Goal: Task Accomplishment & Management: Complete application form

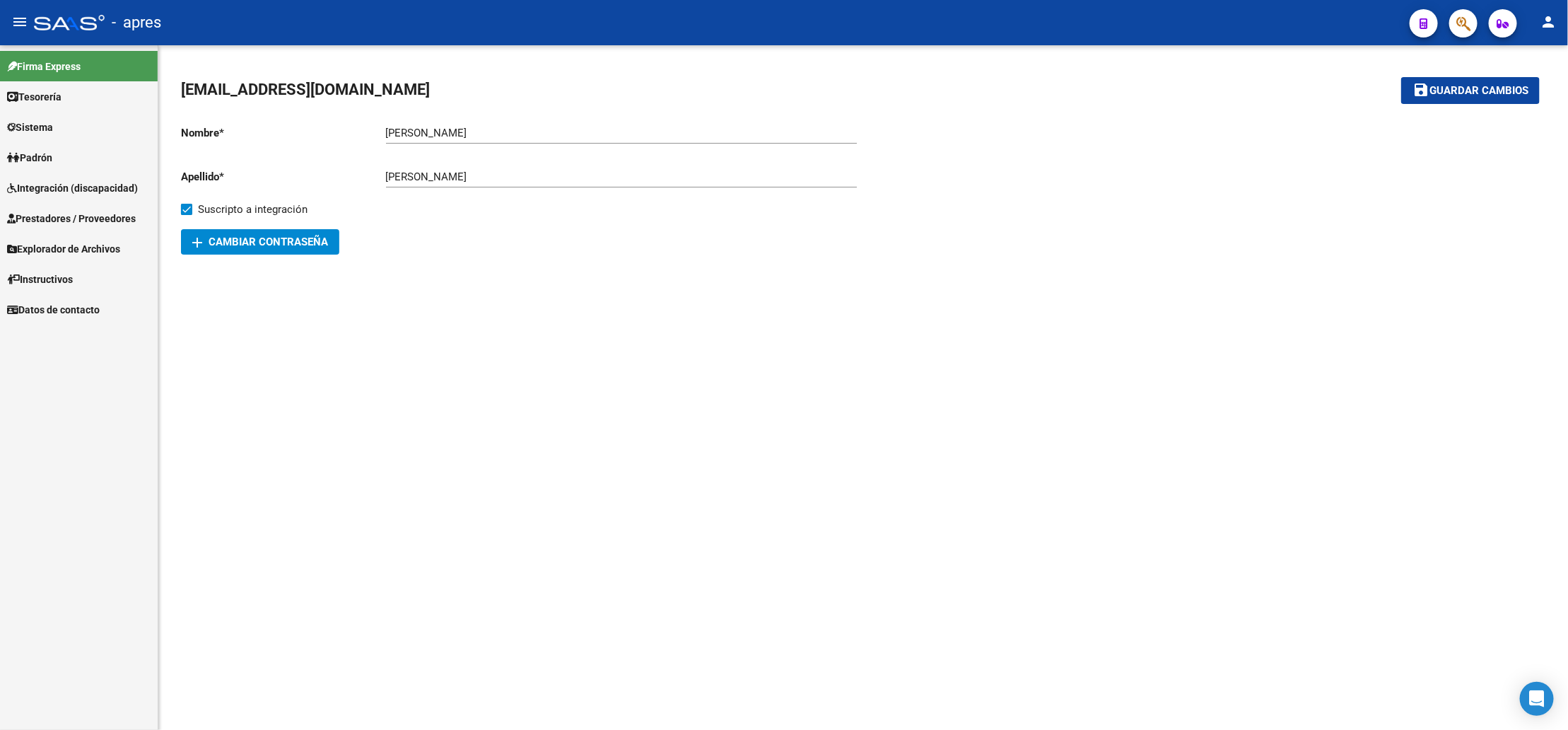
click at [68, 151] on link "Padrón" at bounding box center [79, 157] width 158 height 31
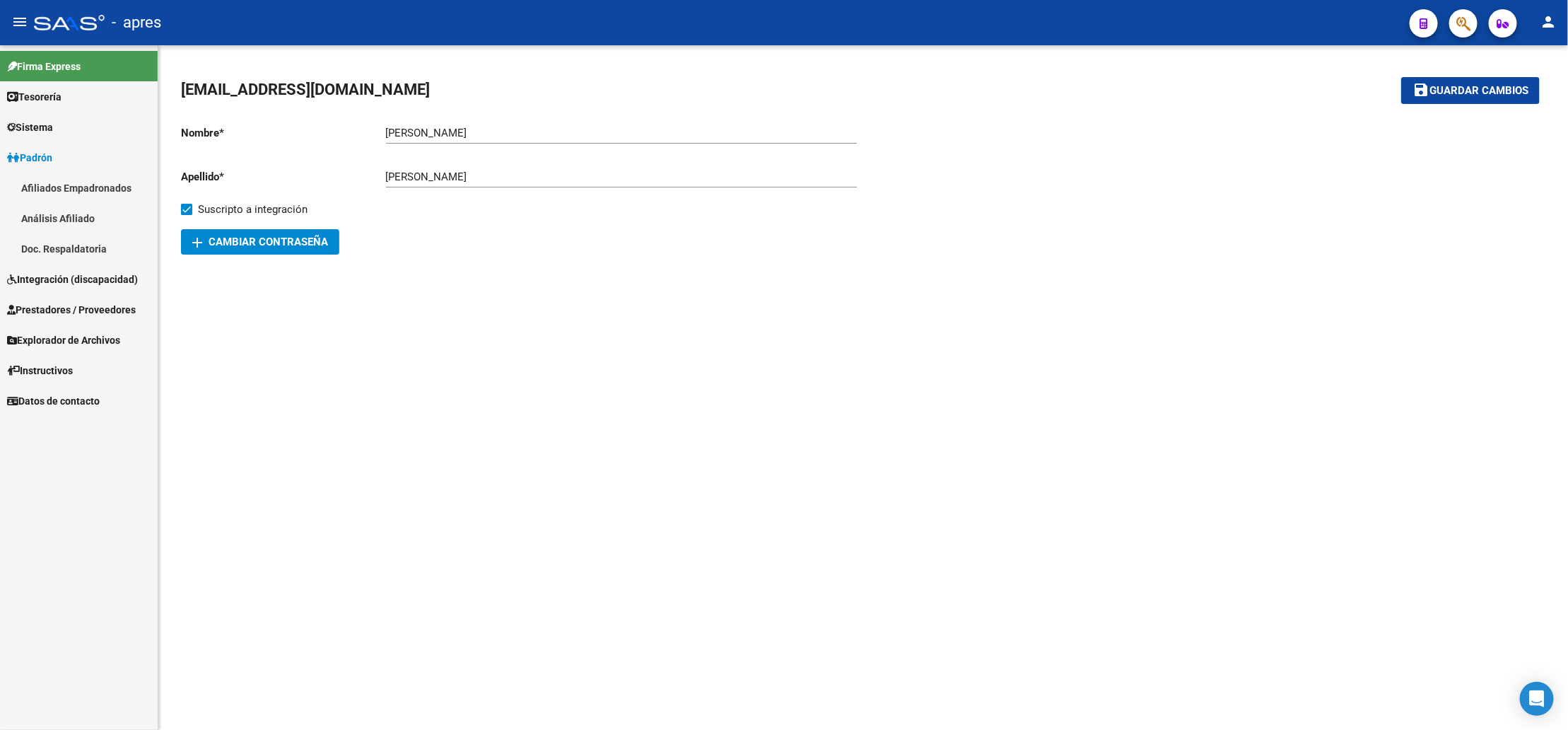
click at [56, 286] on span "Integración (discapacidad)" at bounding box center [72, 279] width 131 height 16
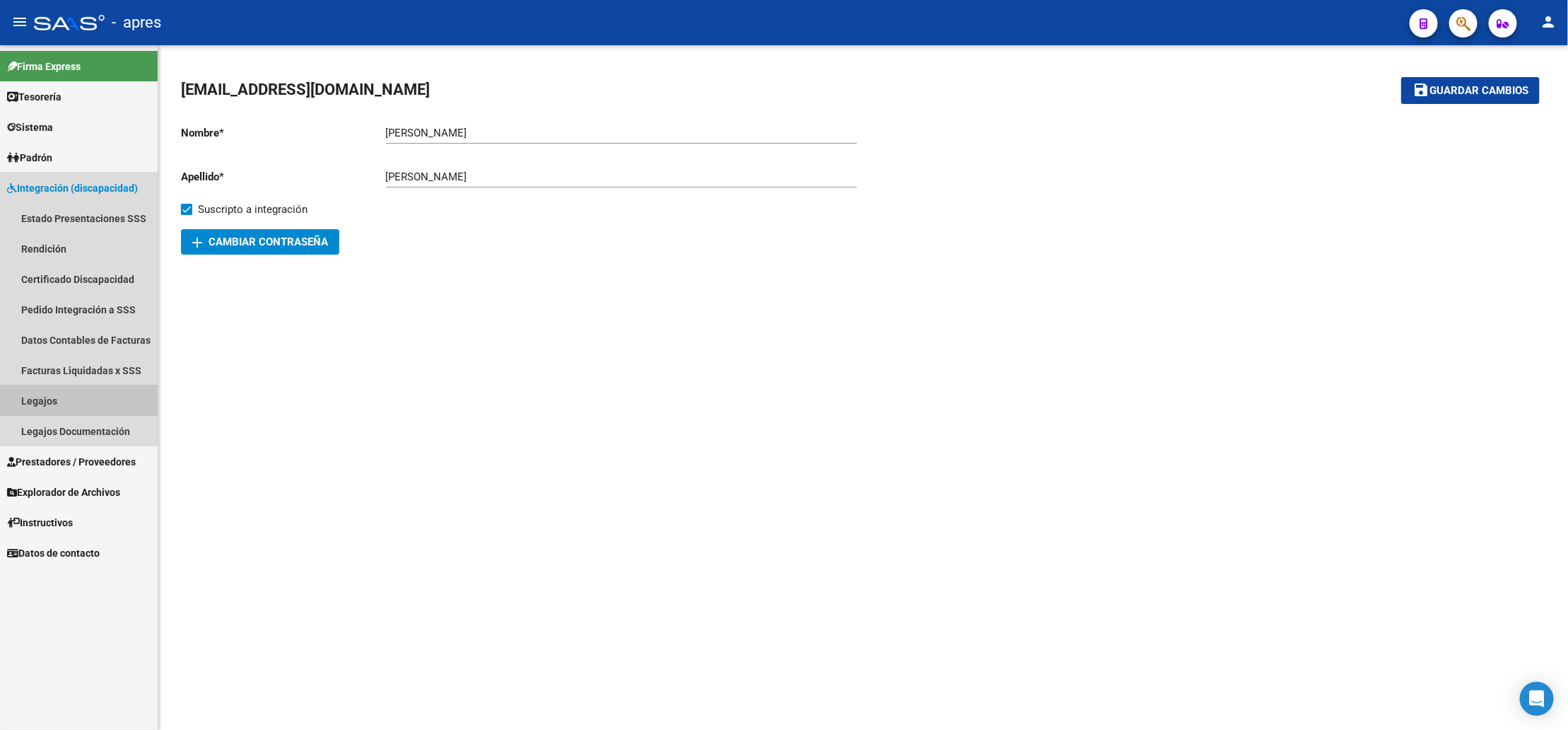
click at [58, 404] on link "Legajos" at bounding box center [79, 400] width 158 height 31
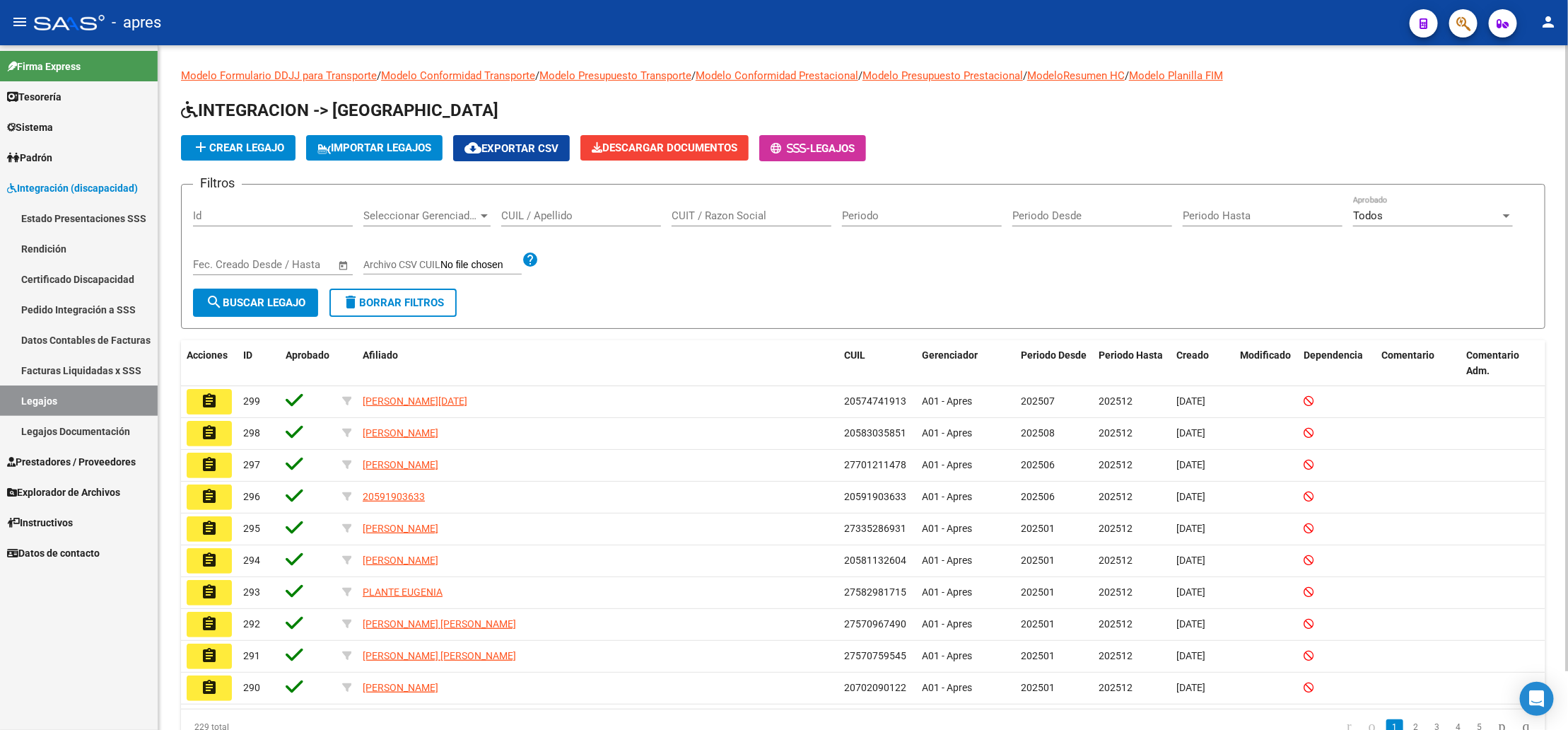
click at [582, 212] on input "CUIL / Apellido" at bounding box center [581, 216] width 160 height 13
paste input "[PERSON_NAME]"
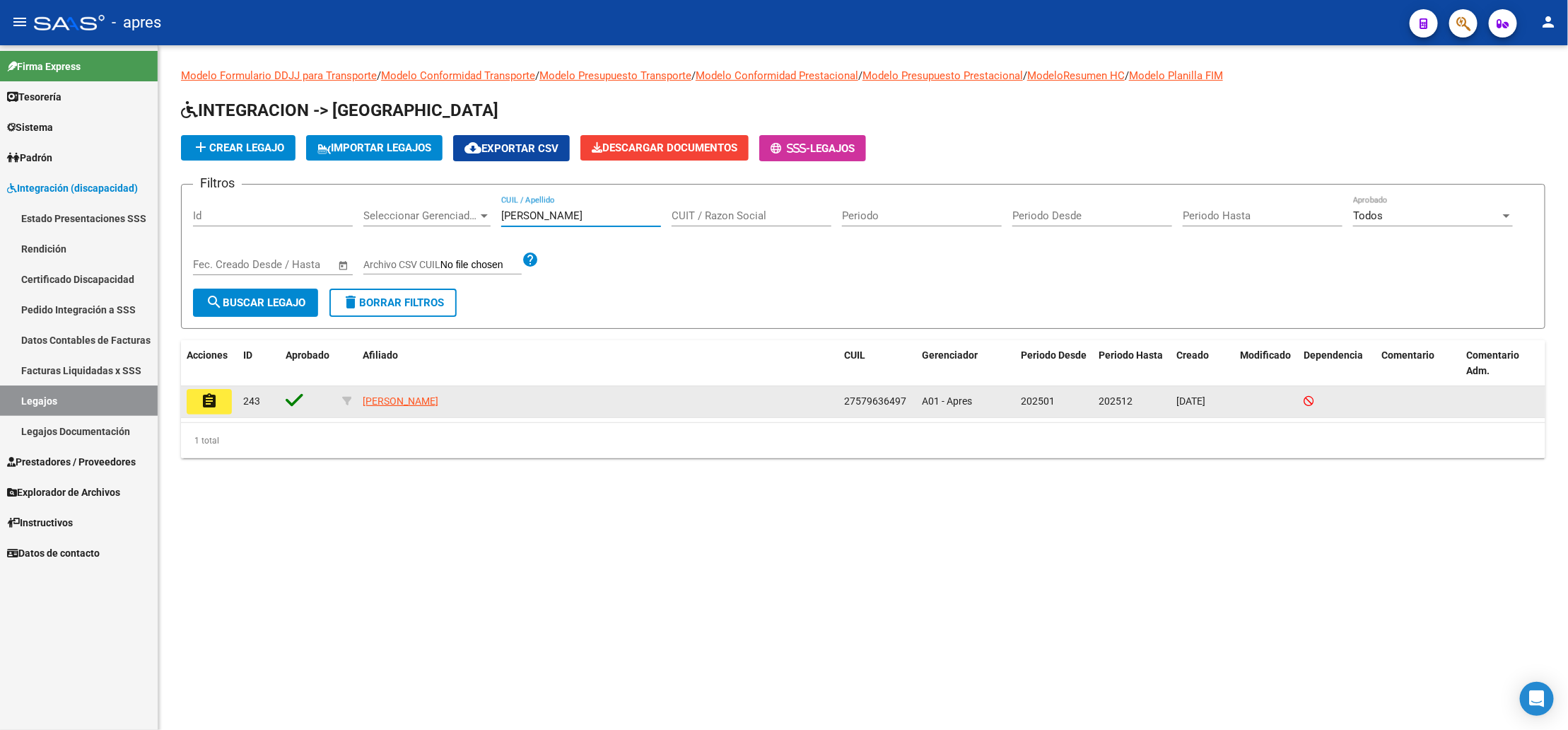
type input "[PERSON_NAME]"
click at [211, 401] on mat-icon "assignment" at bounding box center [209, 400] width 17 height 17
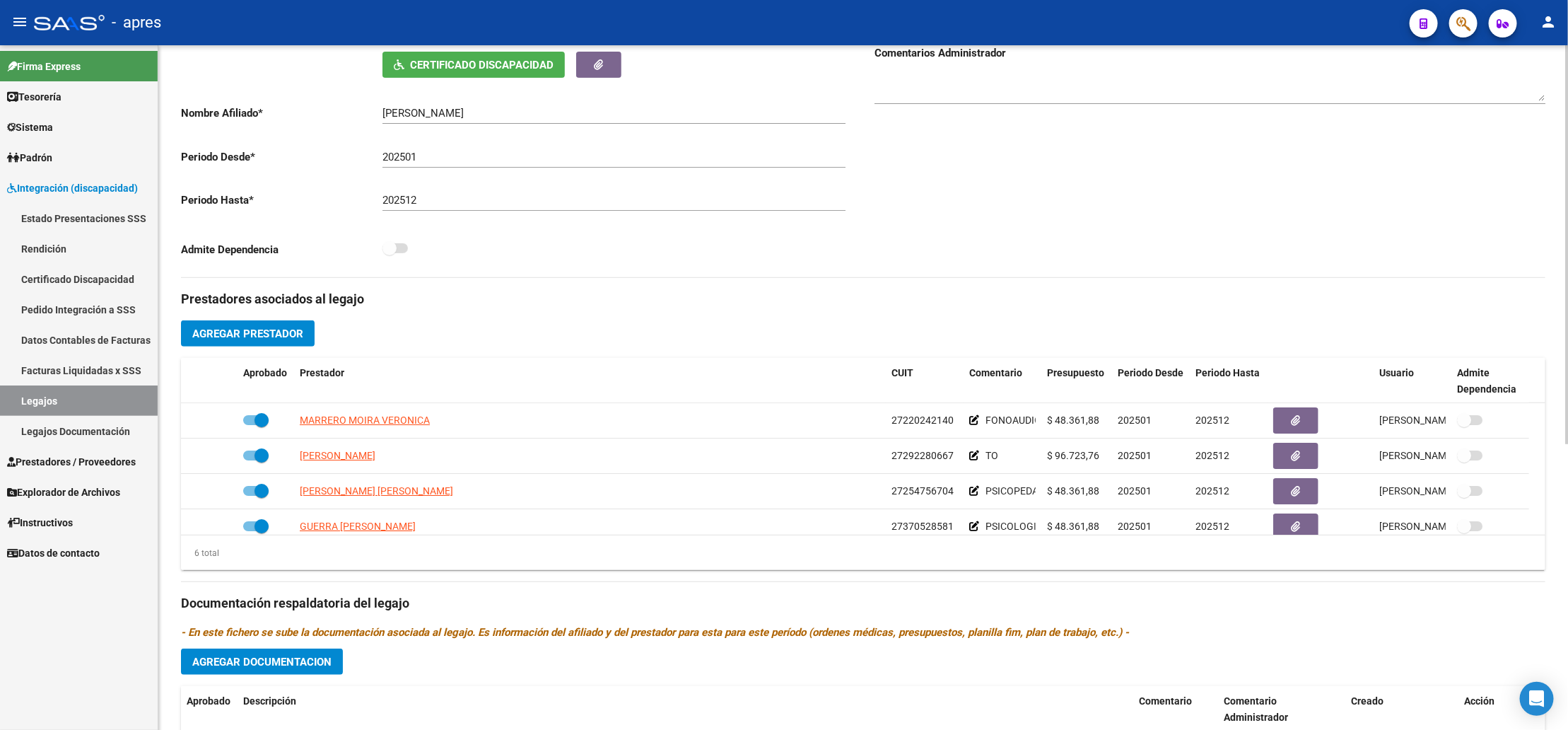
scroll to position [318, 0]
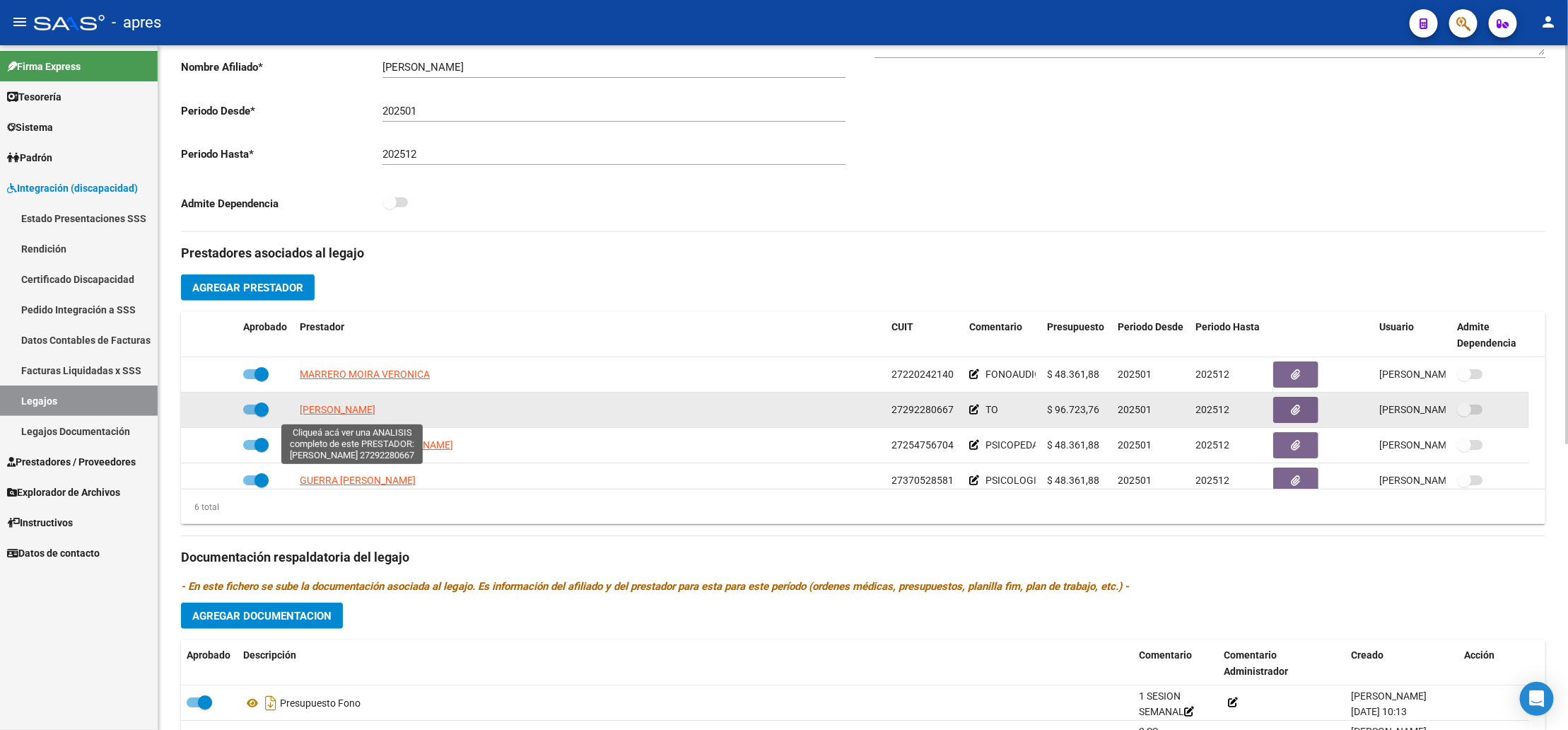
click at [374, 413] on span "[PERSON_NAME]" at bounding box center [338, 409] width 75 height 11
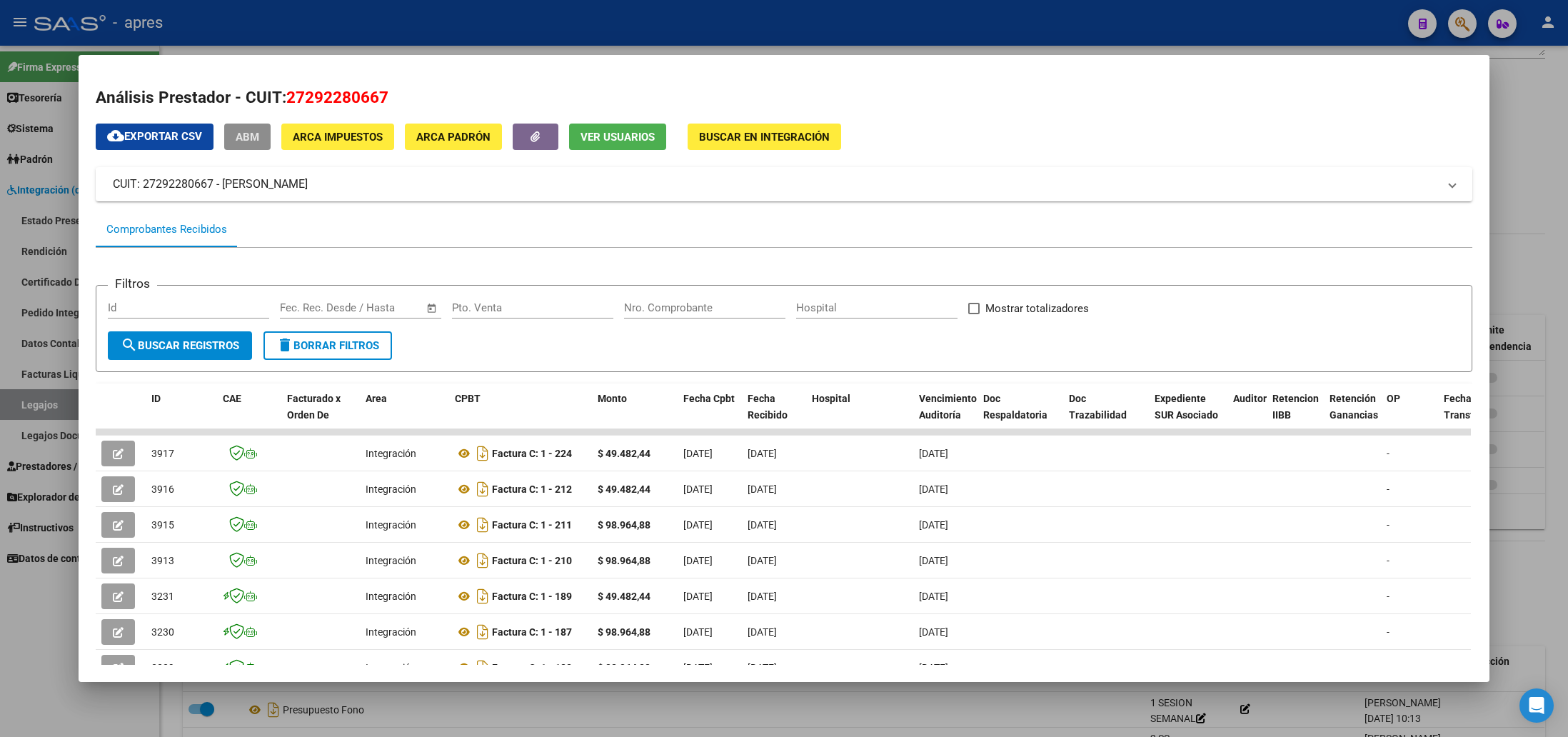
click at [240, 145] on button "ABM" at bounding box center [247, 136] width 46 height 27
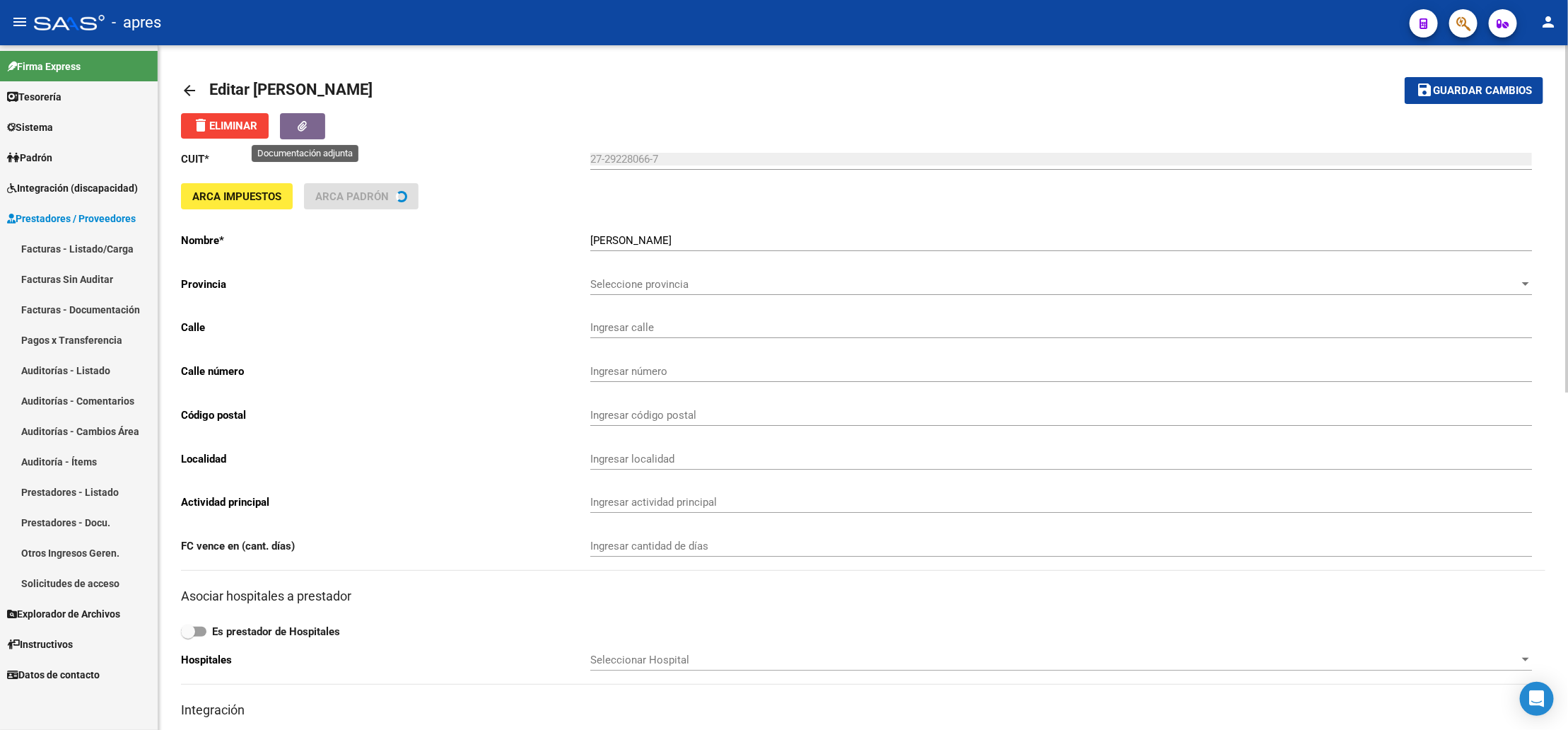
click at [301, 121] on icon "button" at bounding box center [303, 126] width 9 height 11
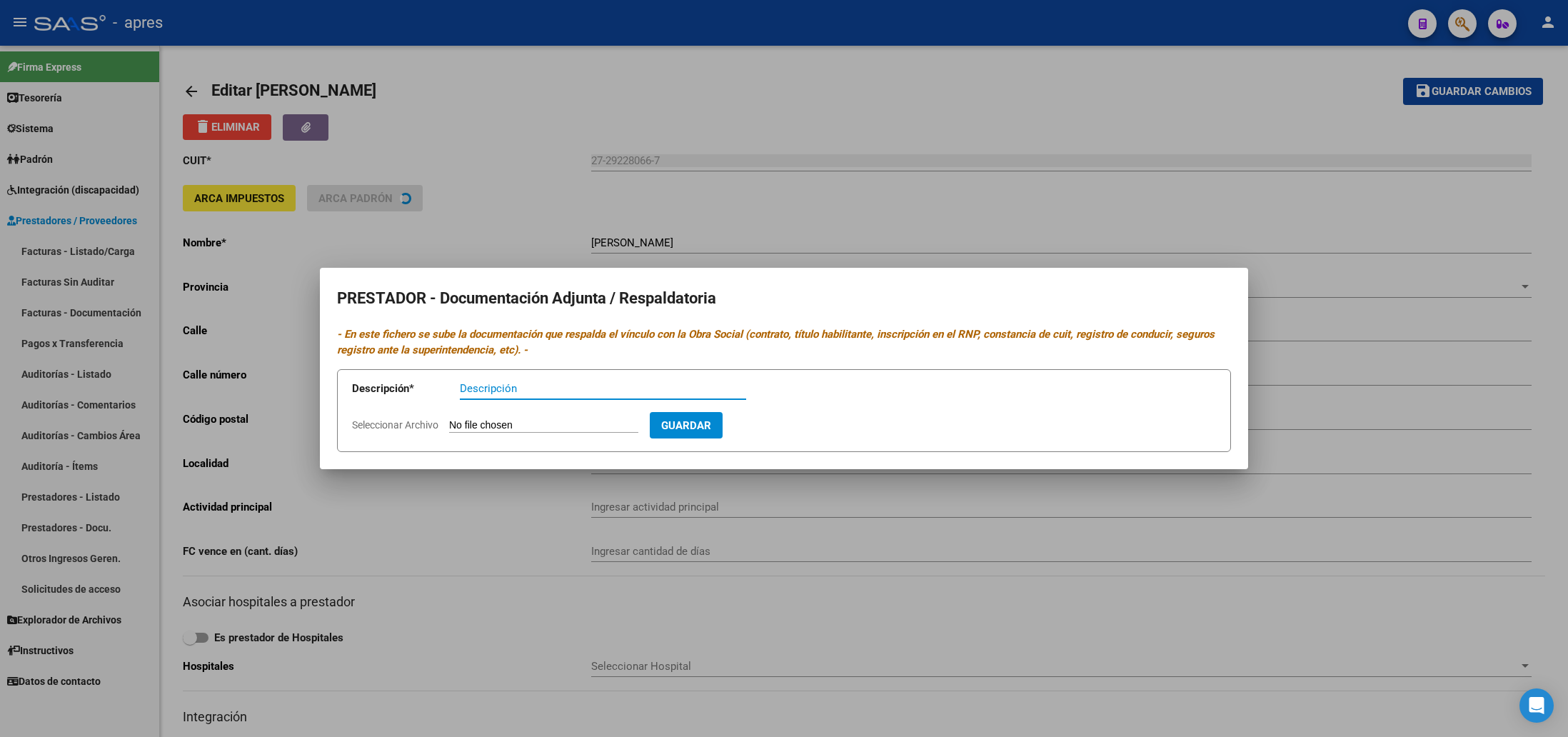
type input "CALLE 9"
type input "4638"
type input "1884"
type input "BERAZATEGUI"
type input "869090"
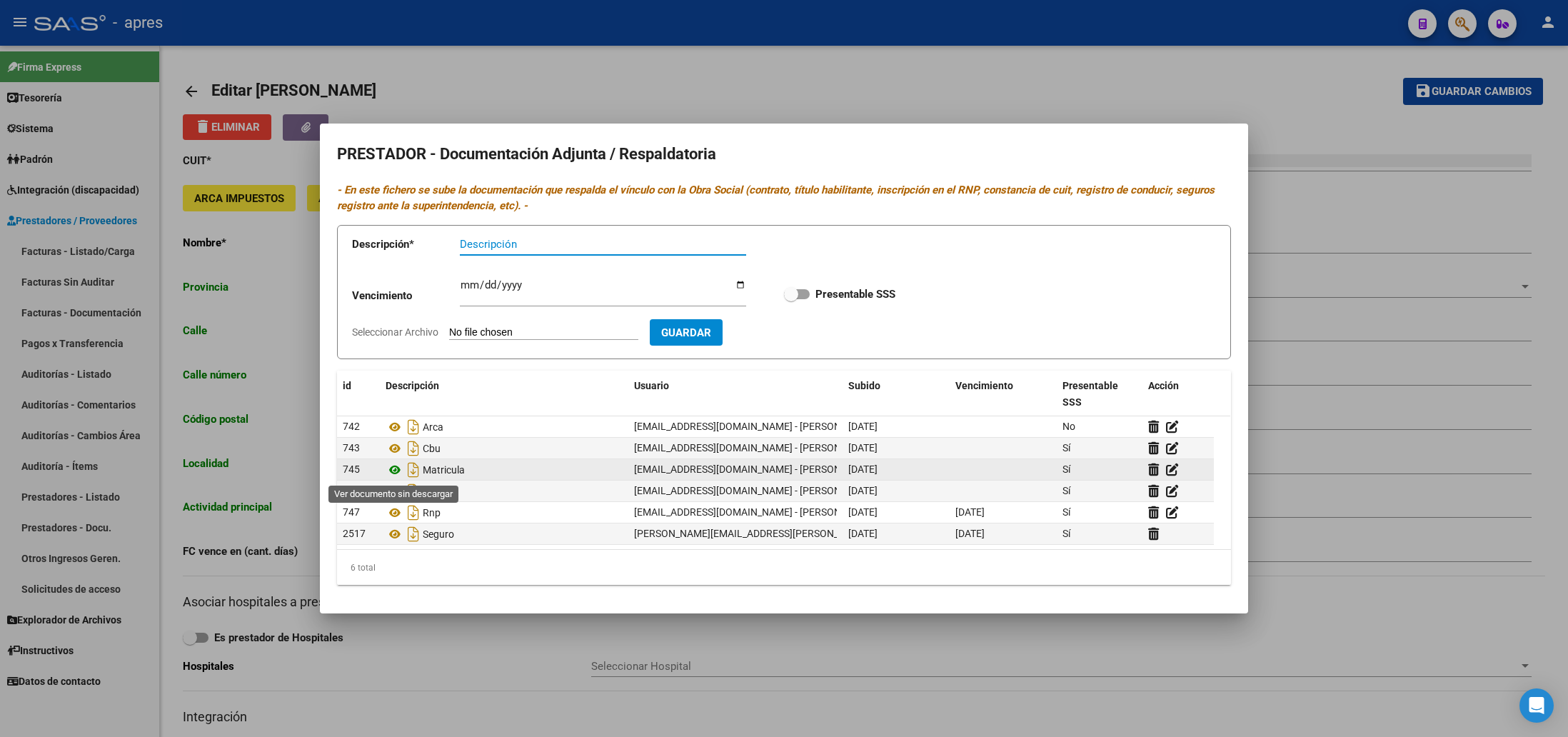
click at [392, 474] on icon at bounding box center [394, 469] width 19 height 17
click at [1151, 469] on icon at bounding box center [1153, 469] width 11 height 13
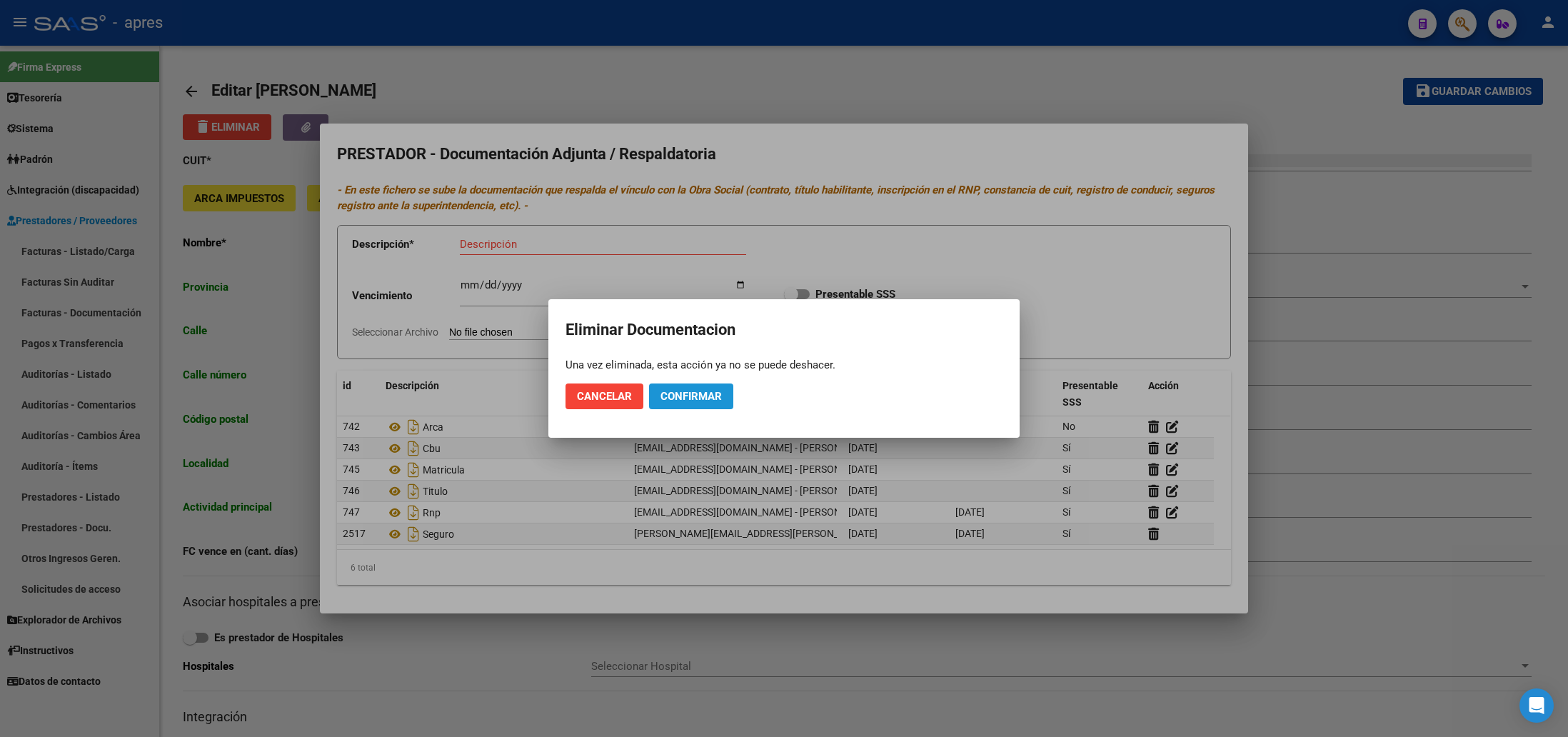
click at [711, 390] on span "Confirmar" at bounding box center [690, 396] width 61 height 13
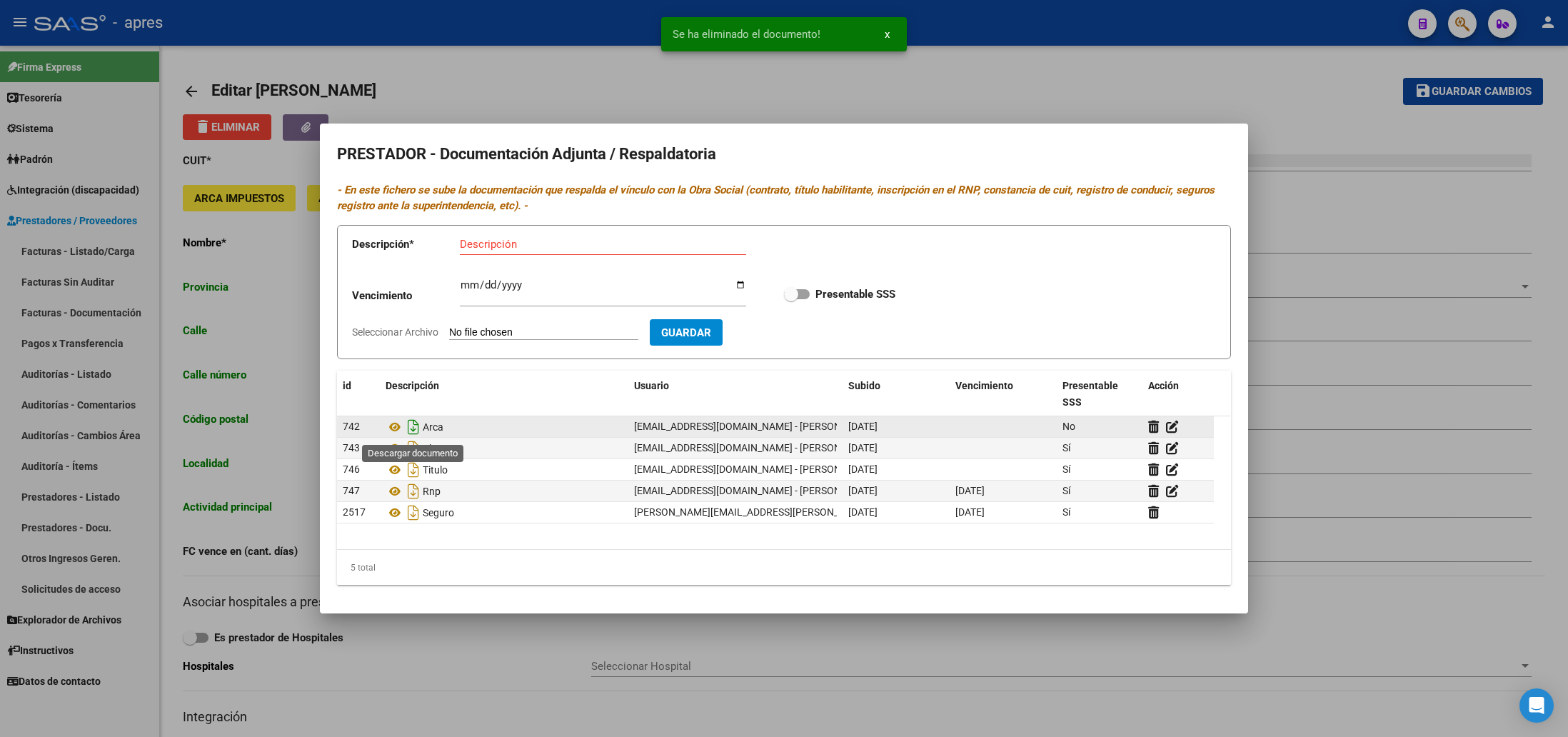
click at [410, 426] on icon "Descargar documento" at bounding box center [413, 427] width 19 height 23
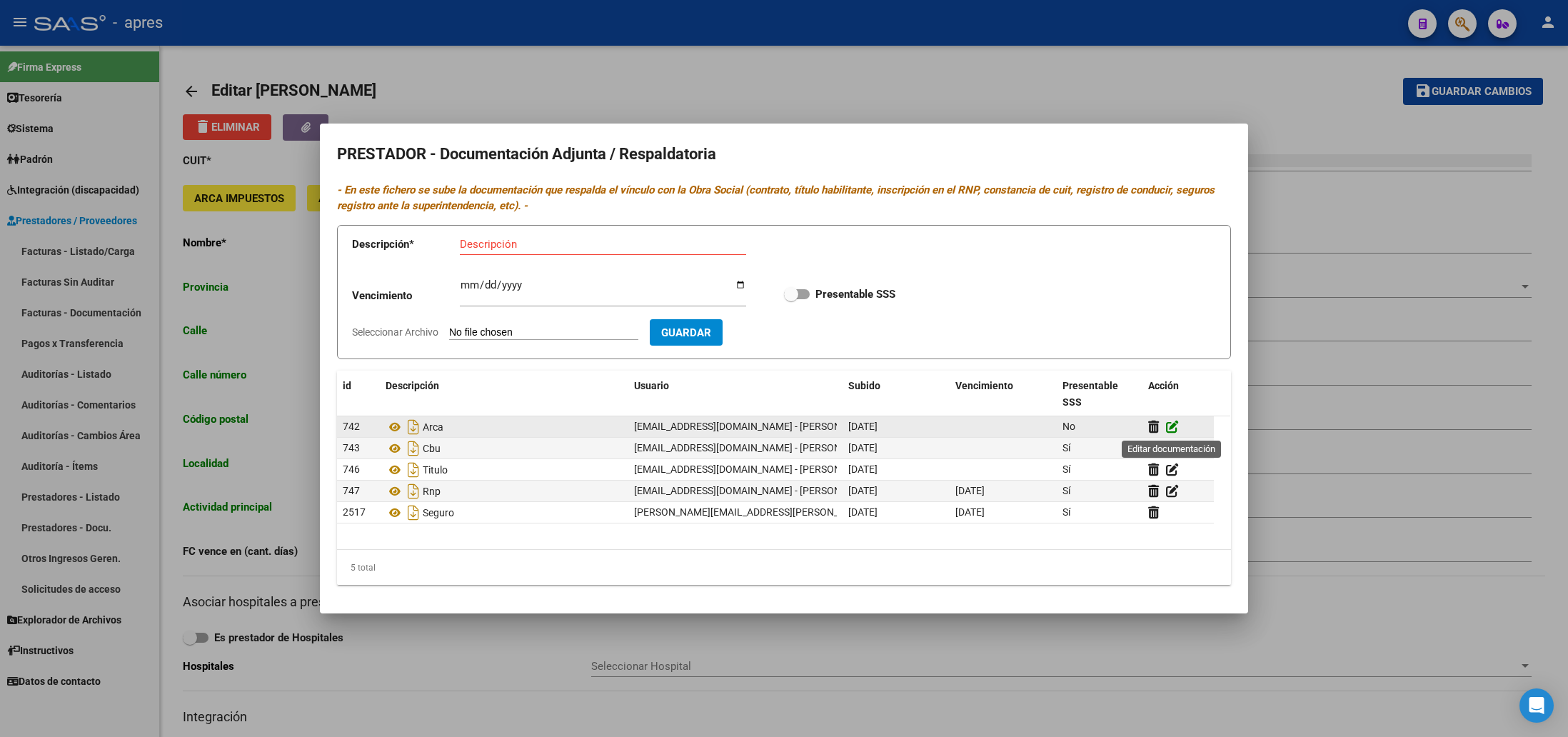
click at [1169, 428] on icon at bounding box center [1172, 426] width 13 height 13
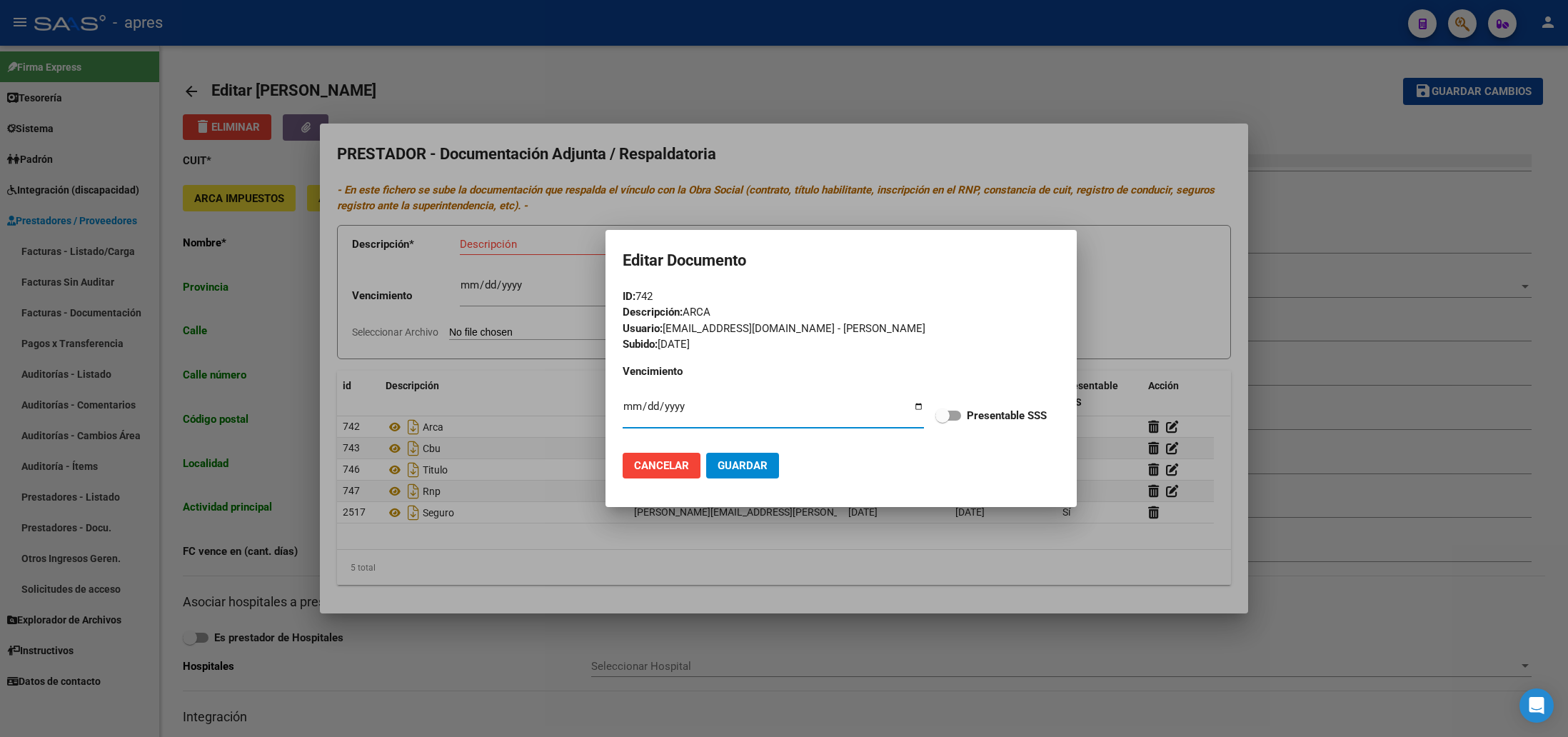
click at [954, 415] on span at bounding box center [948, 415] width 26 height 10
click at [943, 421] on input "Presentable SSS" at bounding box center [942, 421] width 1 height 1
checkbox input "true"
click at [752, 459] on span "Guardar" at bounding box center [742, 465] width 50 height 13
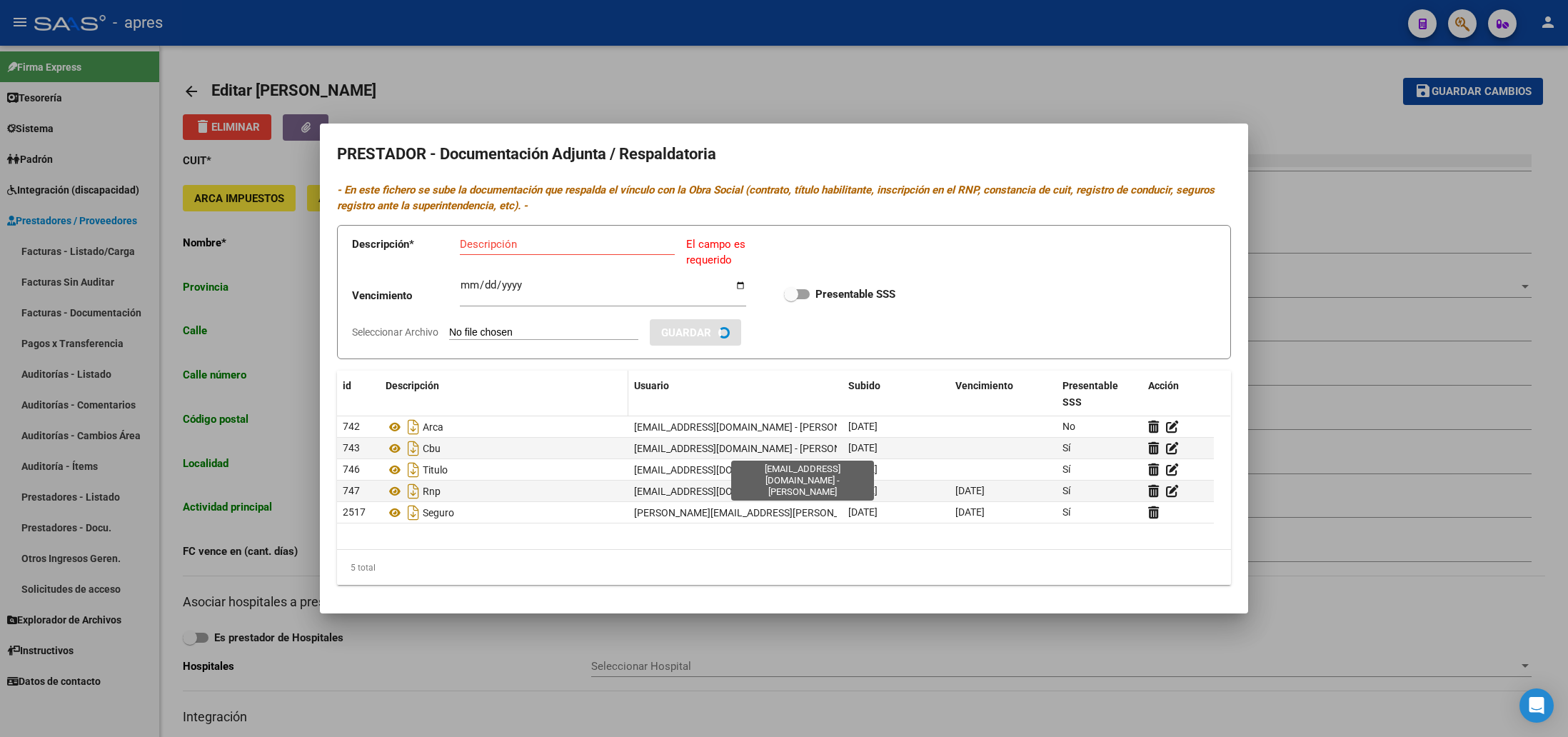
checkbox input "true"
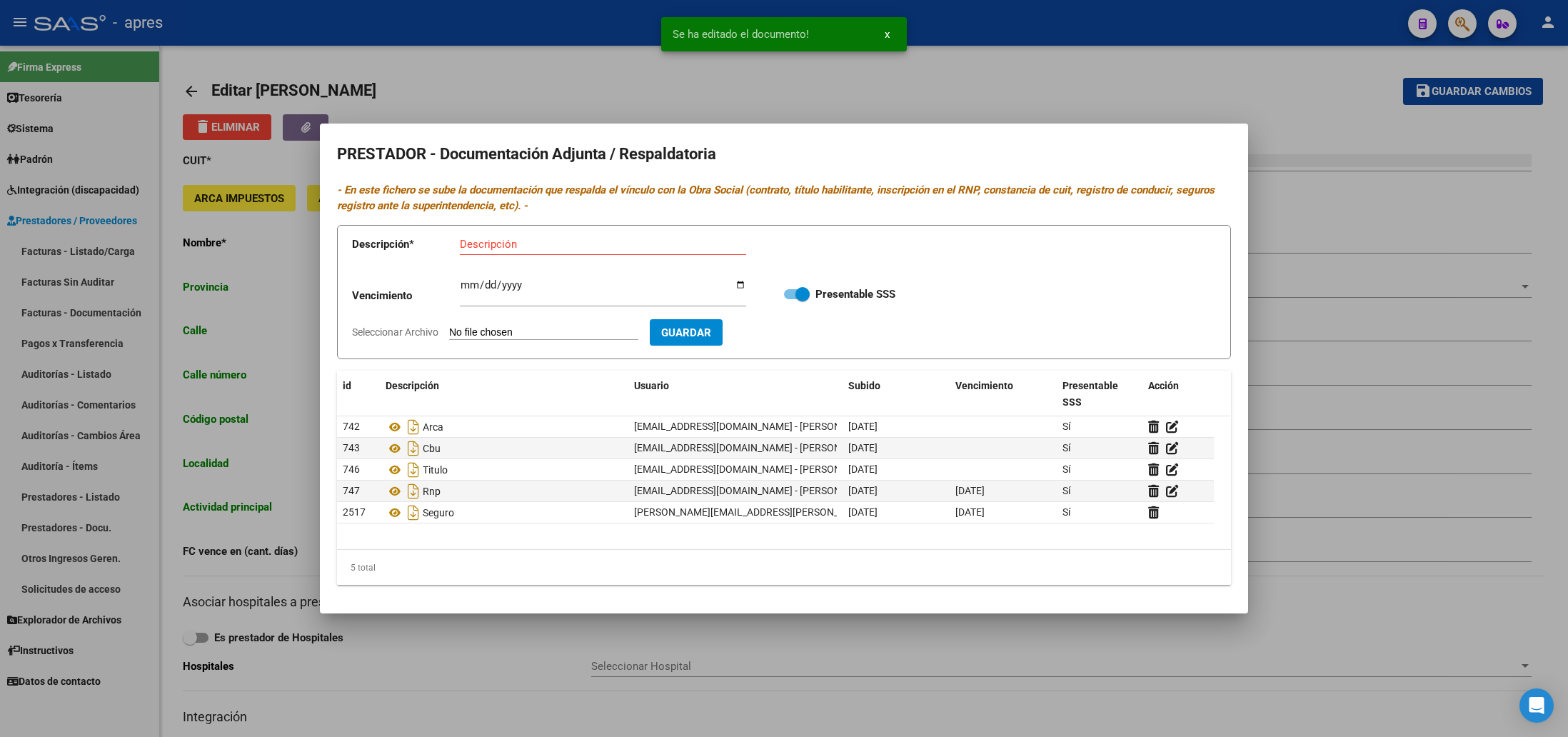
click at [525, 252] on div "Descripción" at bounding box center [602, 244] width 286 height 21
click at [527, 244] on input "Descripción" at bounding box center [602, 244] width 286 height 13
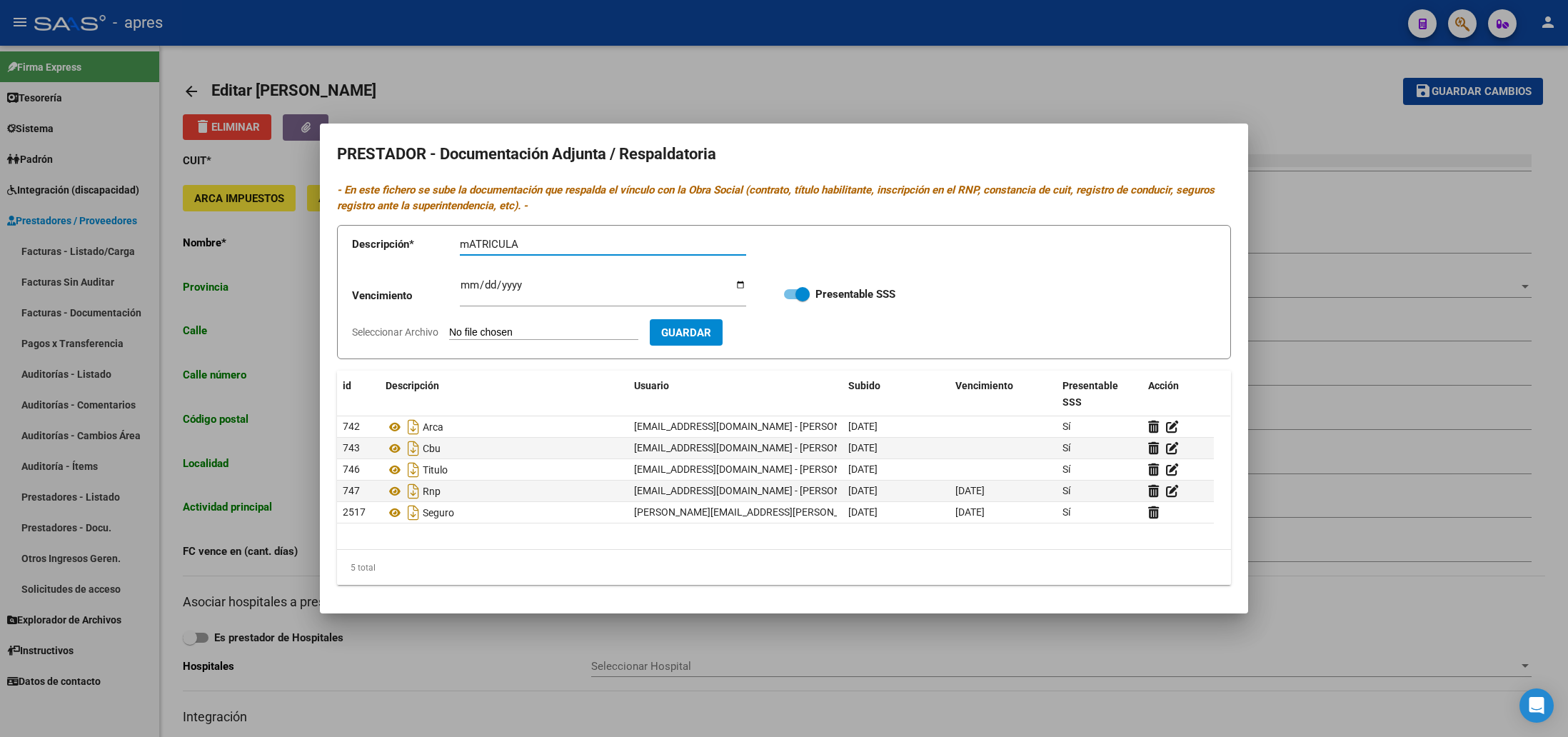
click at [467, 244] on input "mATRICULA" at bounding box center [602, 244] width 286 height 13
type input "MATRICULA"
click at [575, 329] on input "Seleccionar Archivo" at bounding box center [544, 332] width 190 height 13
type input "C:\fakepath\MATRICULA REY.pdf"
click at [787, 330] on span "Guardar" at bounding box center [769, 332] width 50 height 13
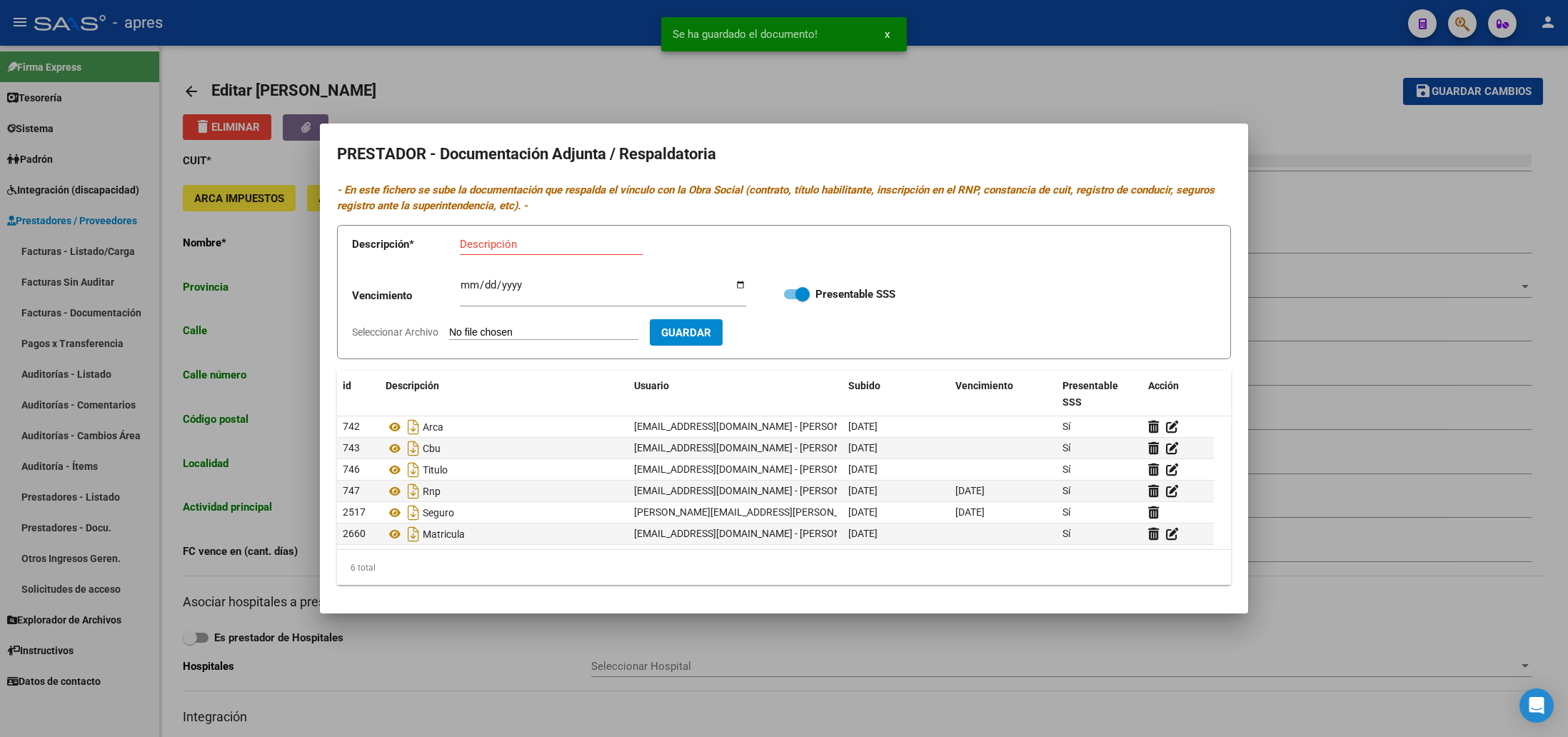
click at [403, 675] on div at bounding box center [784, 368] width 1568 height 737
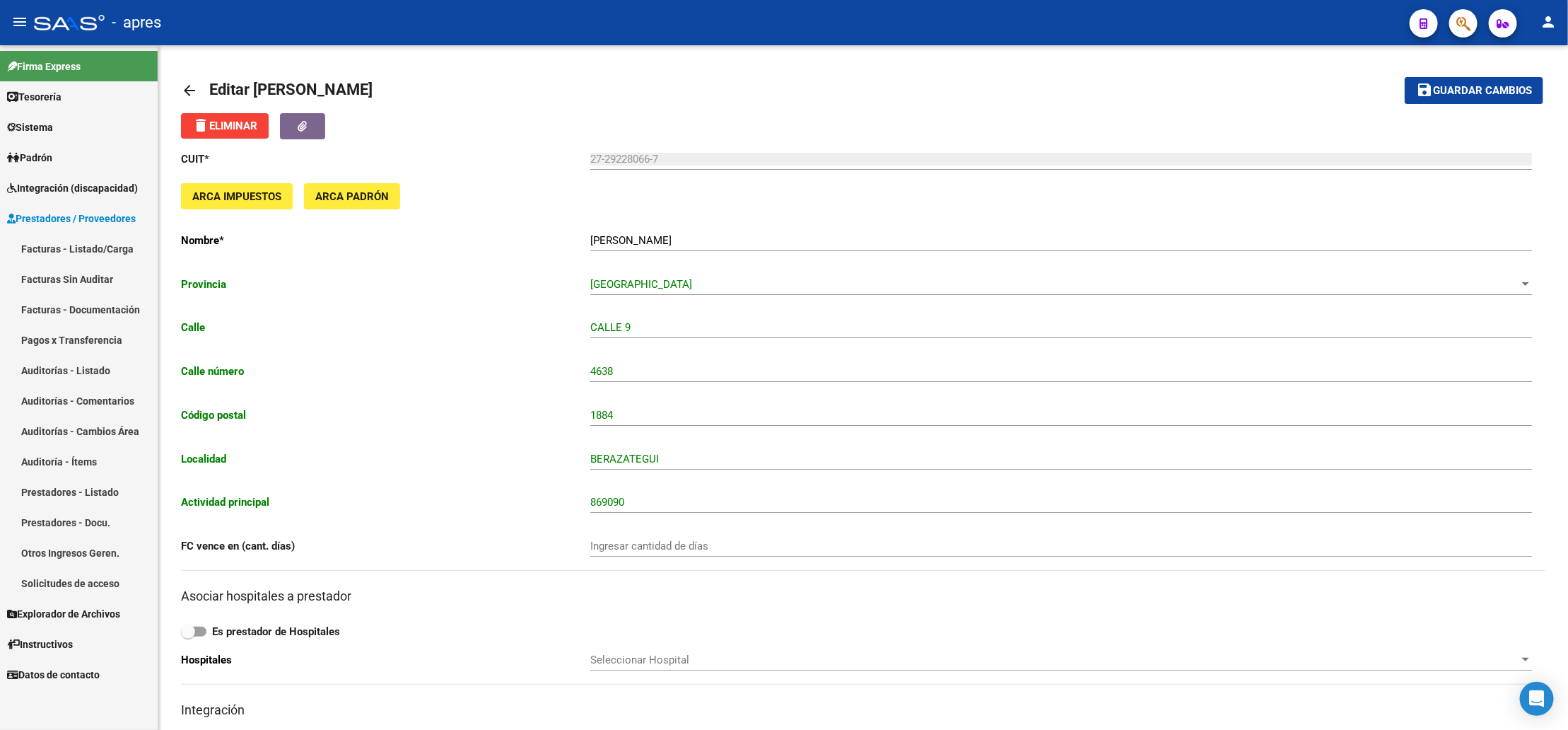
click at [26, 176] on link "Integración (discapacidad)" at bounding box center [79, 188] width 158 height 31
click at [75, 189] on span "Integración (discapacidad)" at bounding box center [72, 188] width 131 height 16
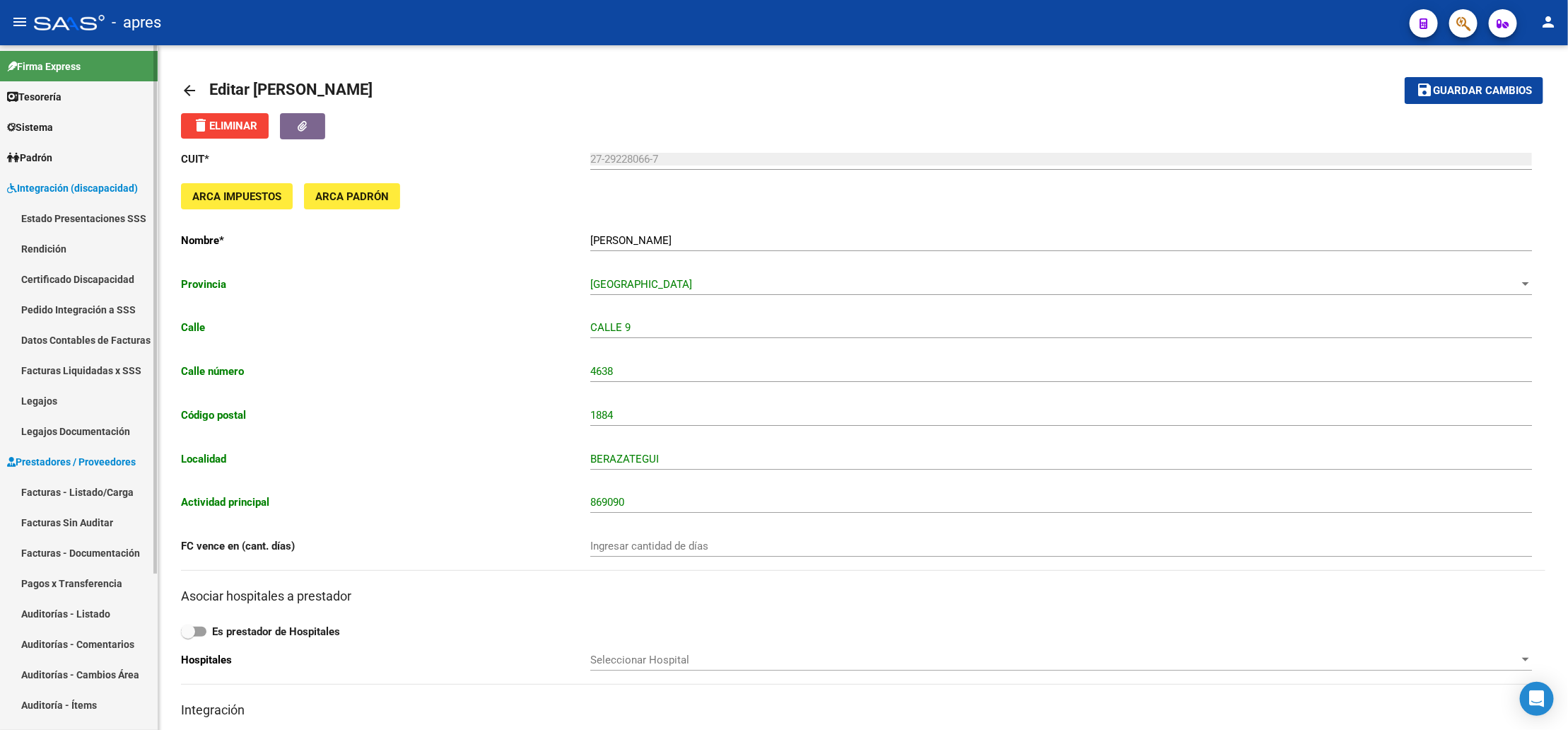
click at [54, 406] on link "Legajos" at bounding box center [79, 400] width 158 height 31
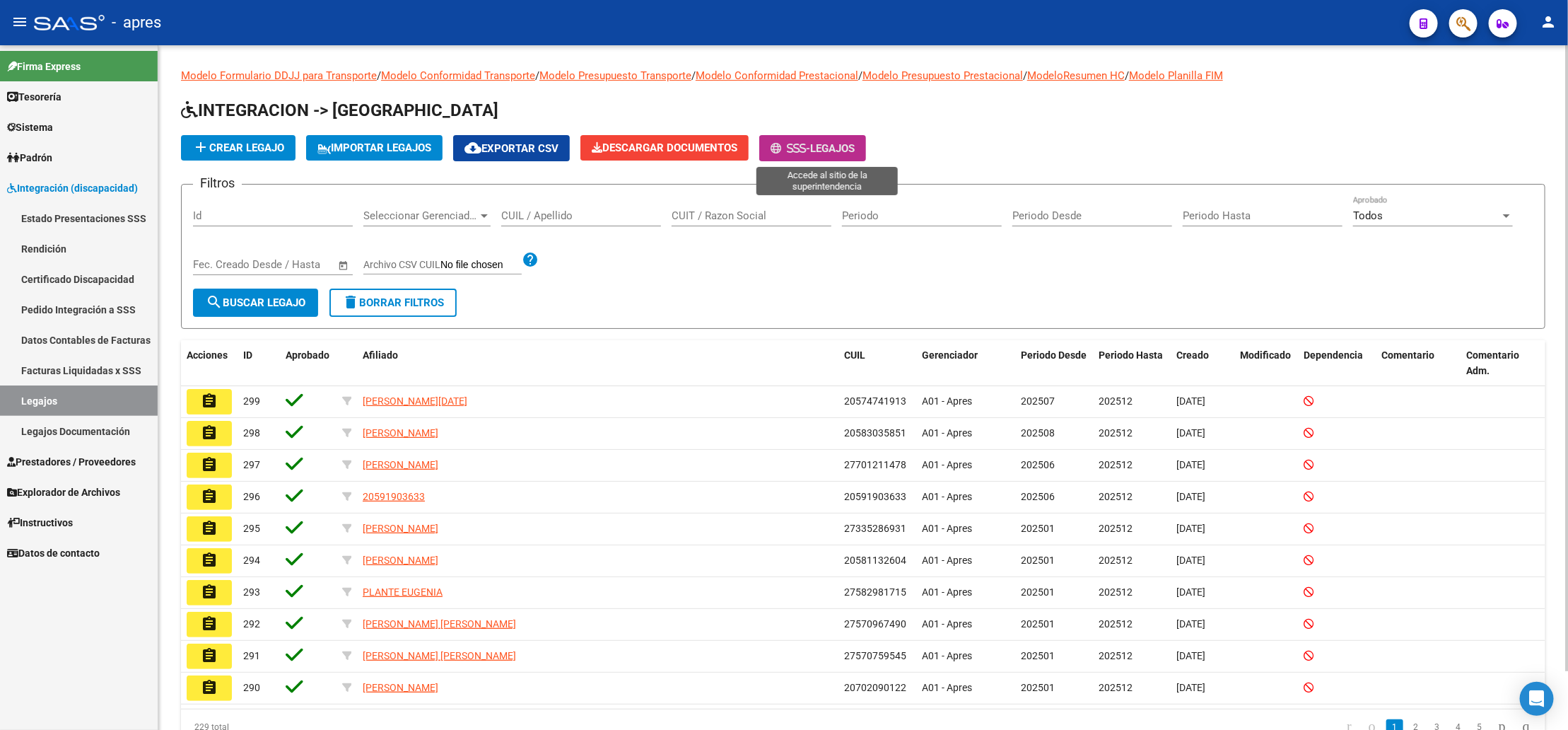
click at [799, 148] on icon at bounding box center [796, 148] width 6 height 11
